Goal: Register for event/course

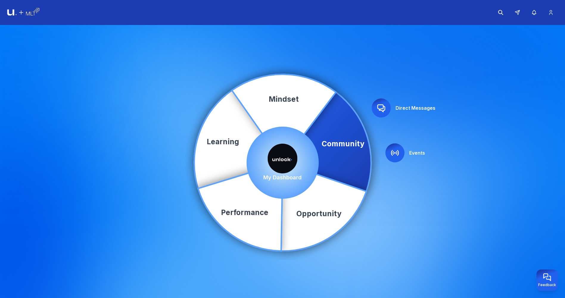
click at [398, 153] on icon at bounding box center [394, 152] width 7 height 5
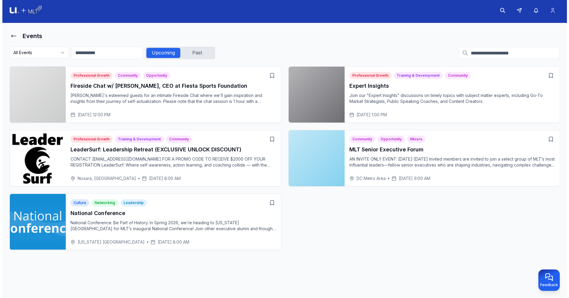
scroll to position [2, 0]
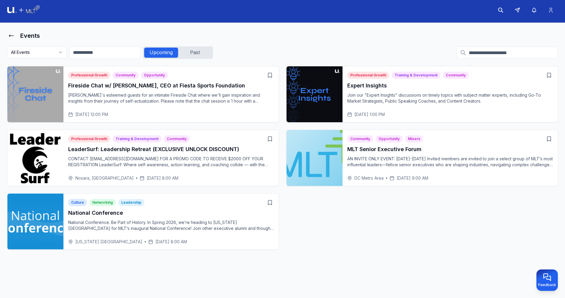
click at [193, 162] on p "CONTACT [EMAIL_ADDRESS][DOMAIN_NAME] FOR A PROMO CODE TO RECEIVE $2000 OFF YOUR…" at bounding box center [171, 162] width 206 height 12
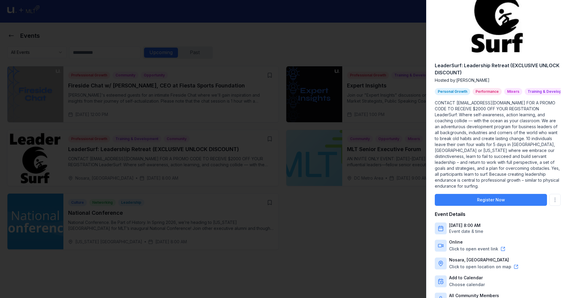
scroll to position [71, 0]
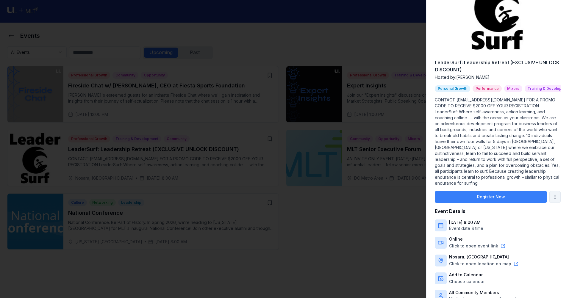
click at [548, 192] on body "Events All Events Upcoming Past Professional Growth Community Opportunity Fires…" at bounding box center [282, 147] width 565 height 298
click at [491, 193] on div at bounding box center [284, 149] width 569 height 298
click at [488, 195] on button "Register Now" at bounding box center [491, 197] width 112 height 12
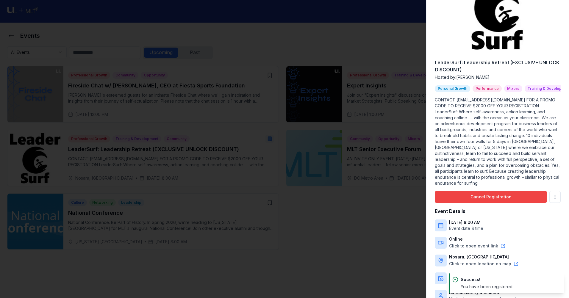
click at [488, 195] on button "Cancel Registration" at bounding box center [491, 197] width 112 height 12
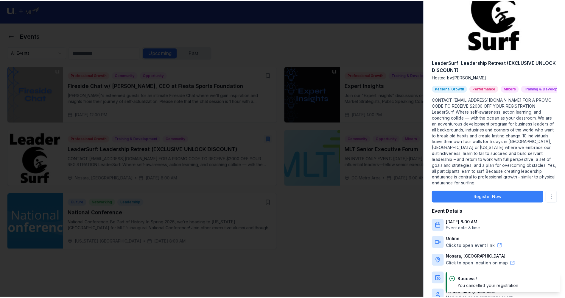
scroll to position [0, 0]
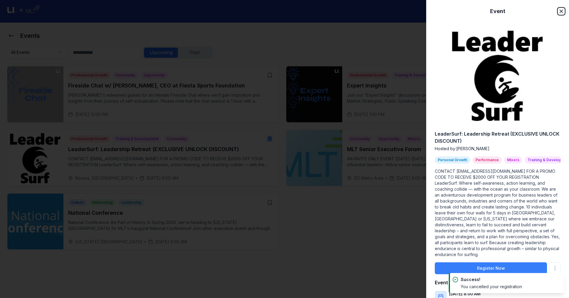
click at [560, 13] on icon "button" at bounding box center [561, 11] width 3 height 3
